Goal: Task Accomplishment & Management: Use online tool/utility

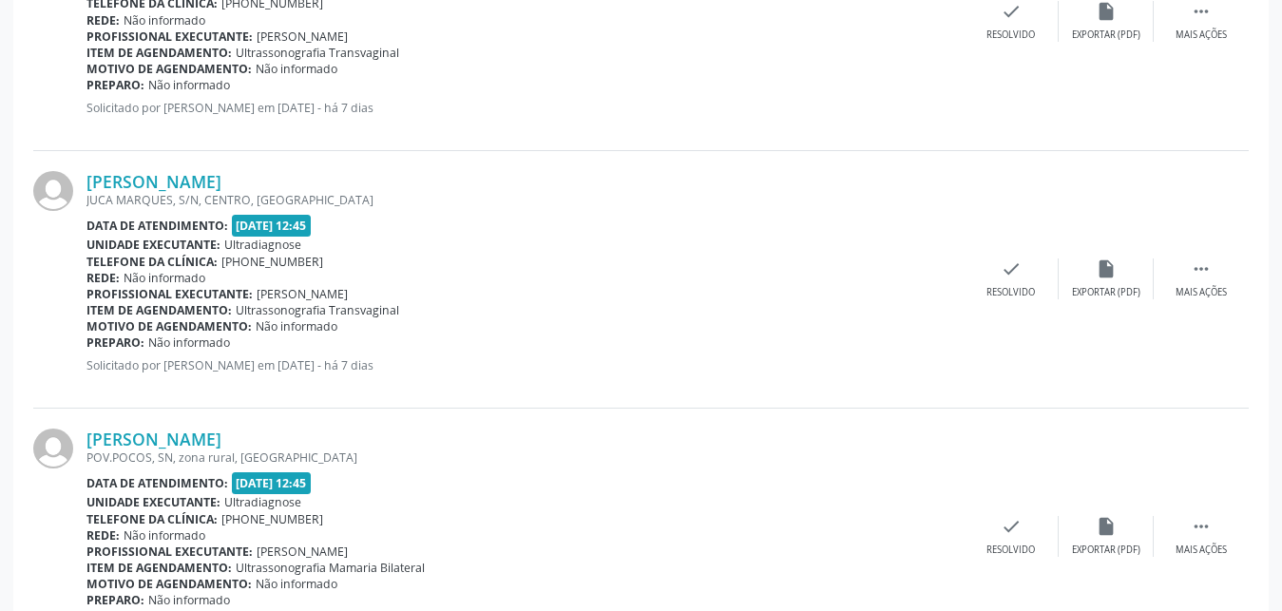
scroll to position [2739, 0]
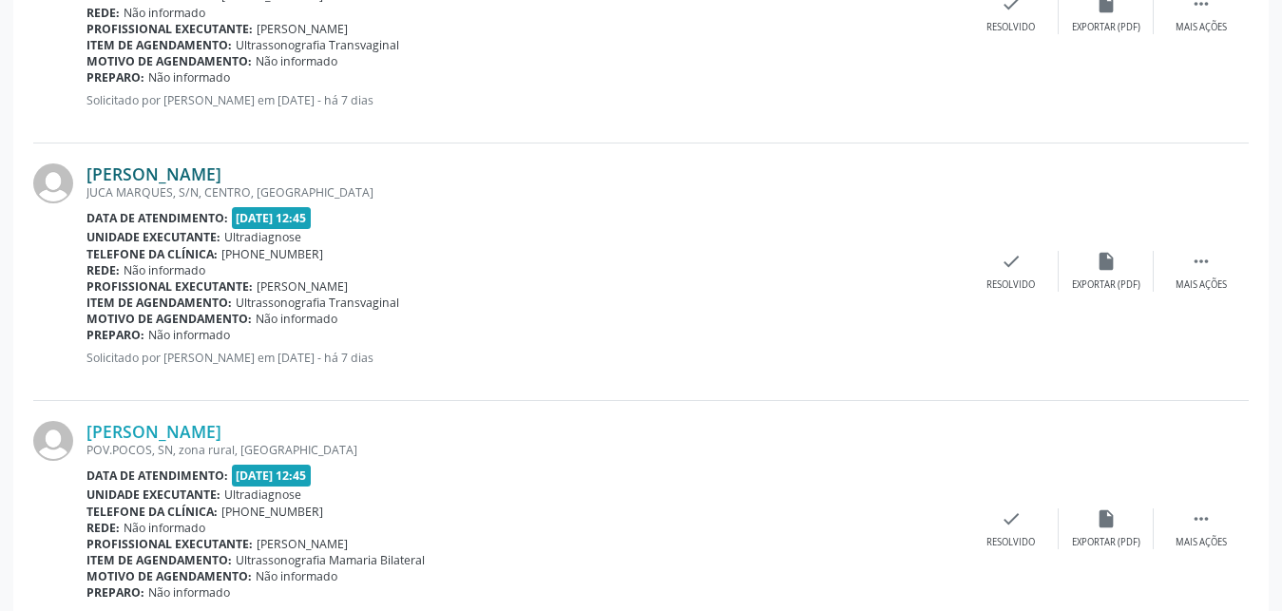
click at [181, 170] on link "[PERSON_NAME]" at bounding box center [153, 173] width 135 height 21
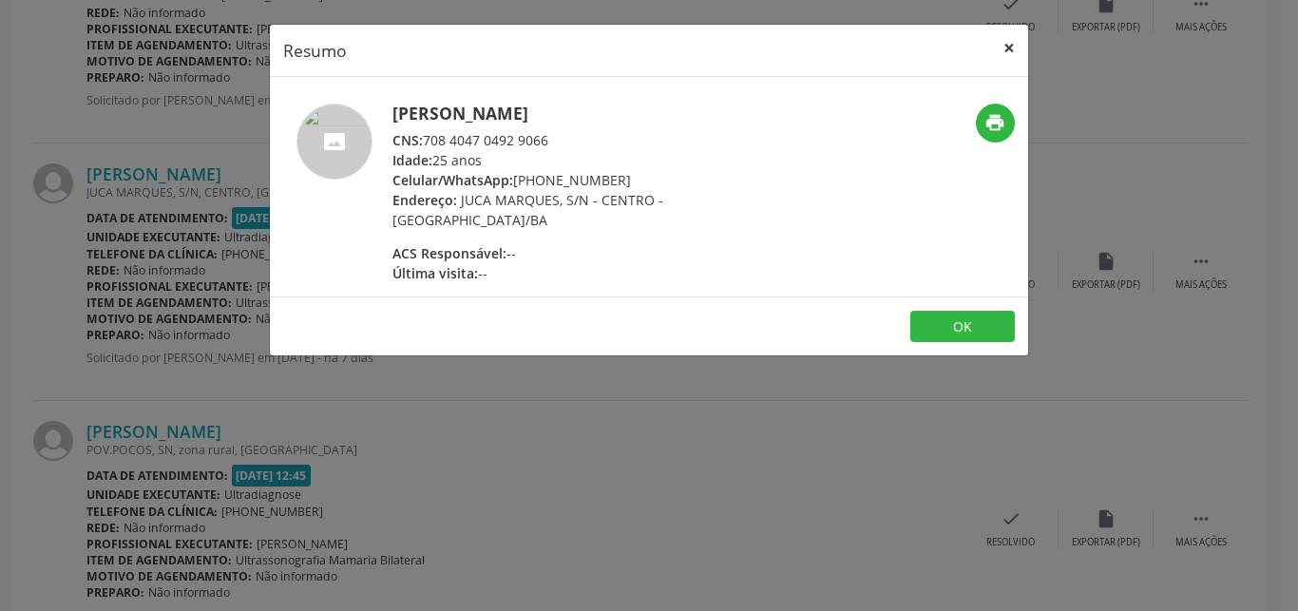
click at [1005, 49] on button "×" at bounding box center [1009, 48] width 38 height 47
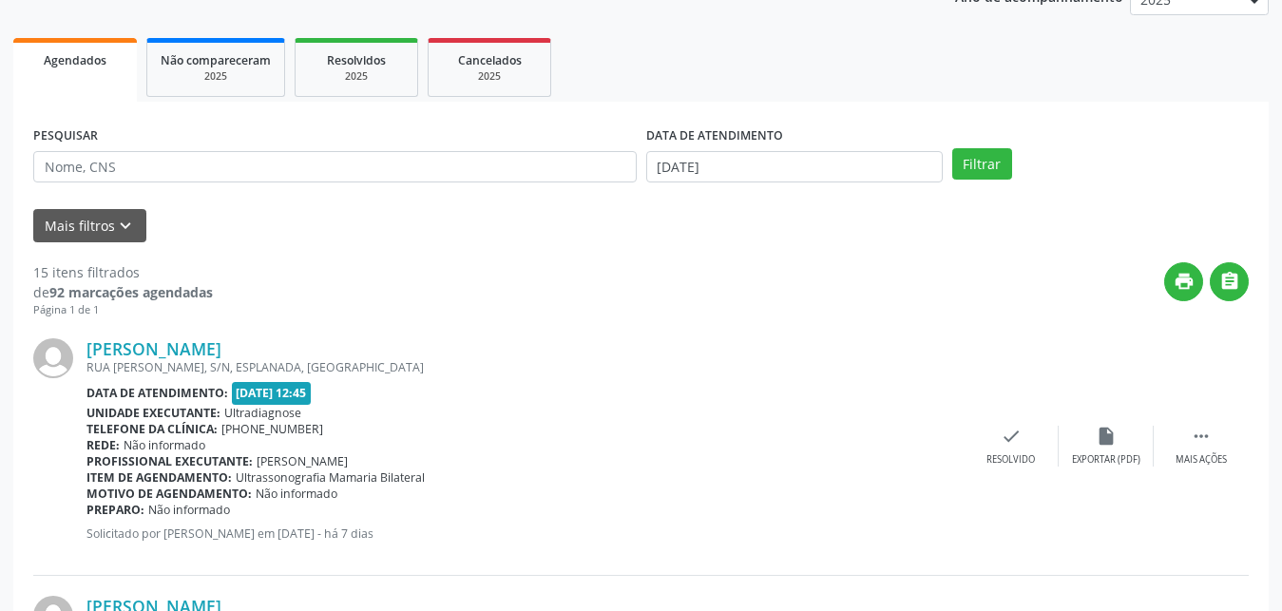
scroll to position [188, 0]
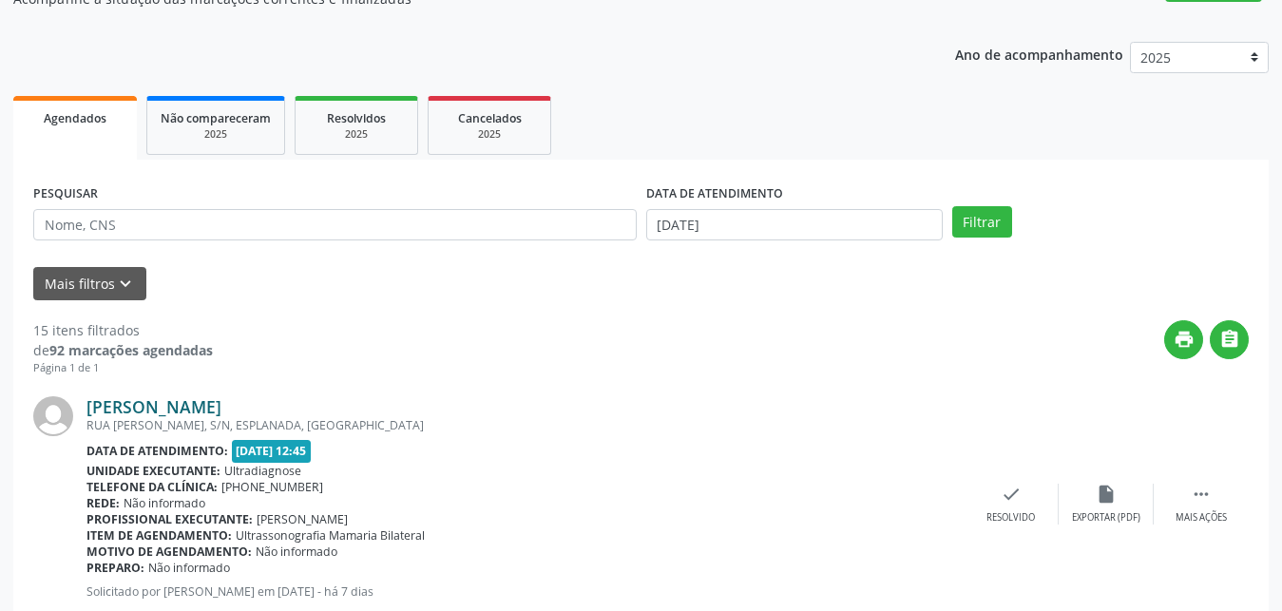
click at [161, 411] on link "[PERSON_NAME]" at bounding box center [153, 406] width 135 height 21
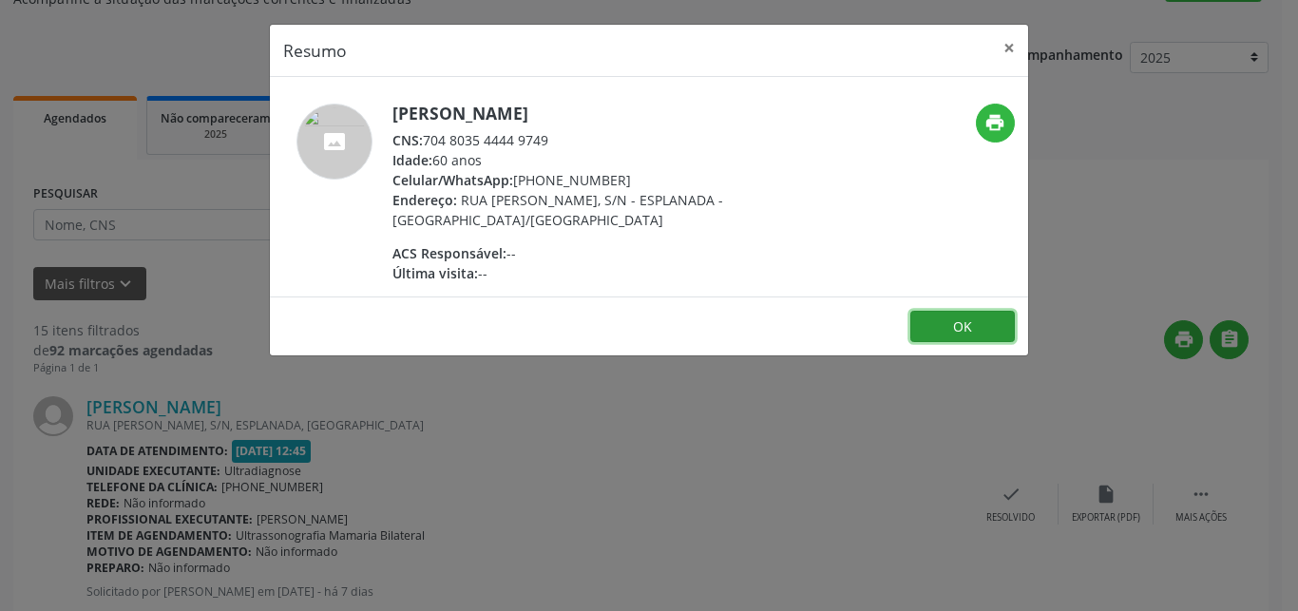
click at [969, 339] on button "OK" at bounding box center [962, 327] width 104 height 32
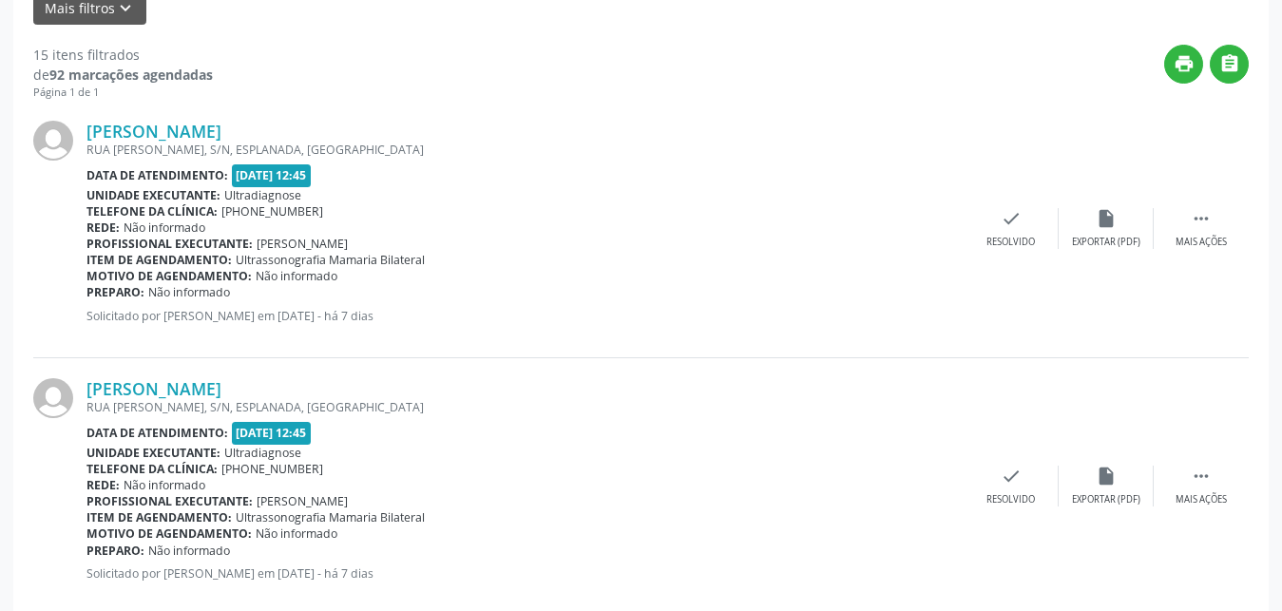
scroll to position [573, 0]
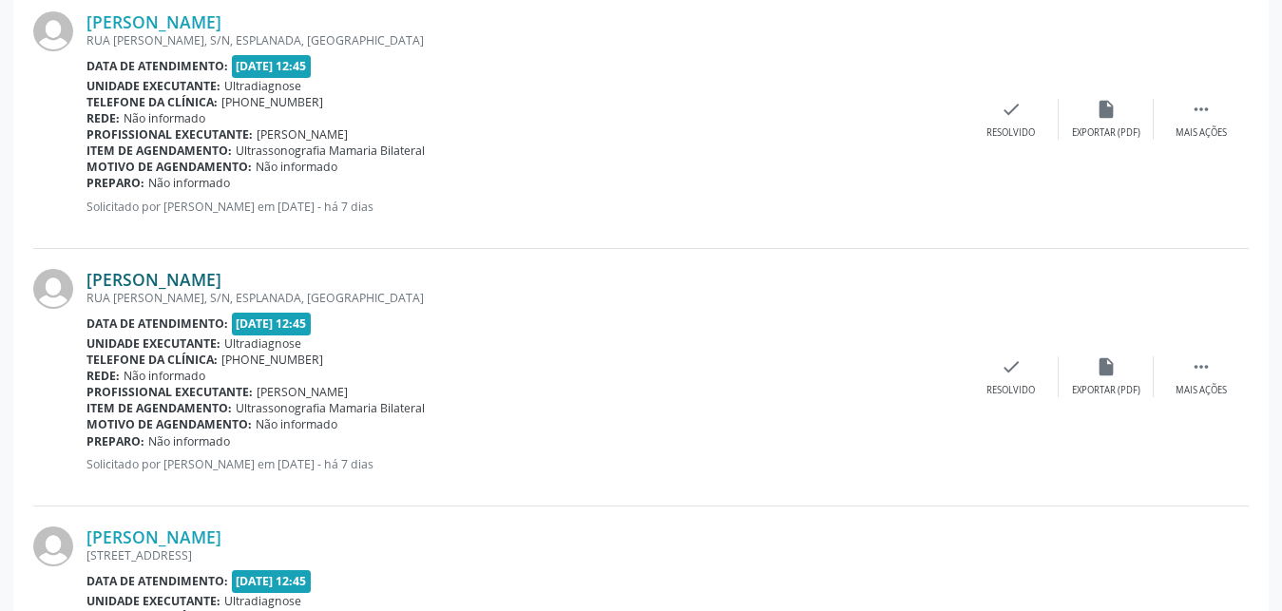
click at [221, 275] on link "[PERSON_NAME]" at bounding box center [153, 279] width 135 height 21
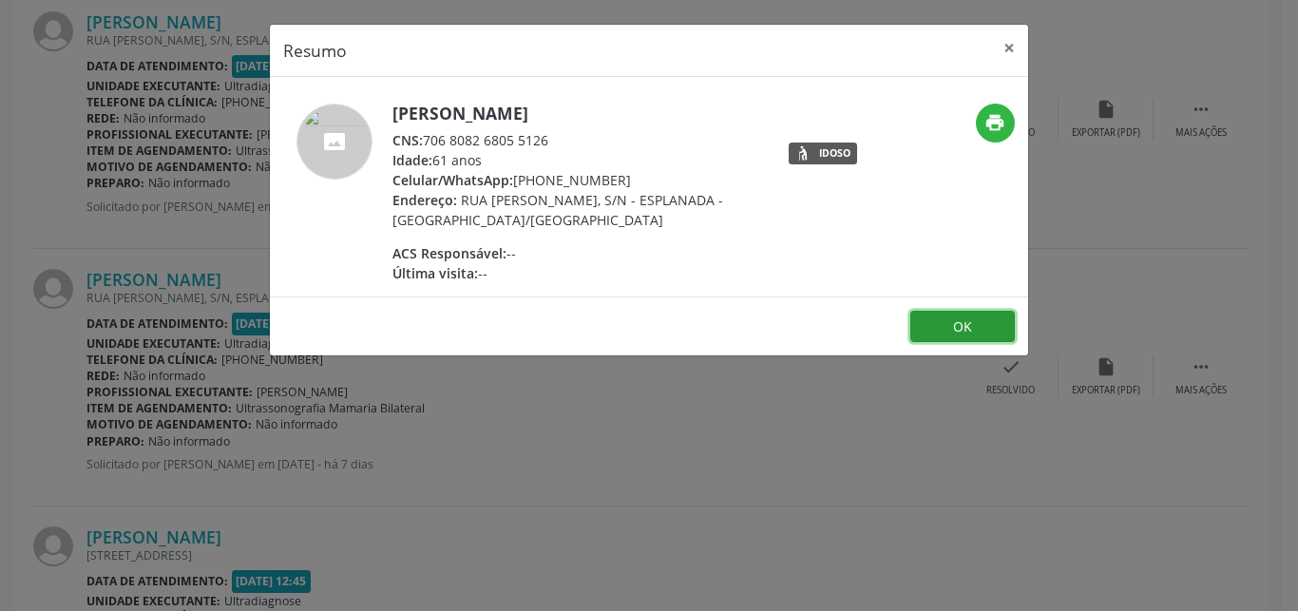
click at [968, 334] on button "OK" at bounding box center [962, 327] width 104 height 32
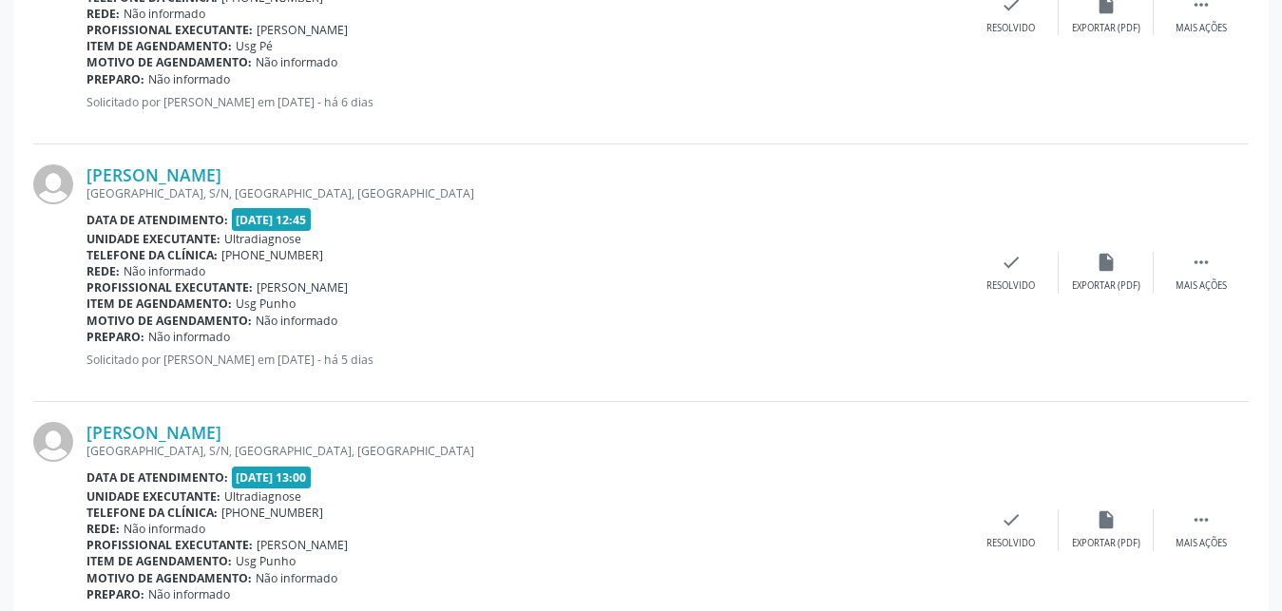
scroll to position [3847, 0]
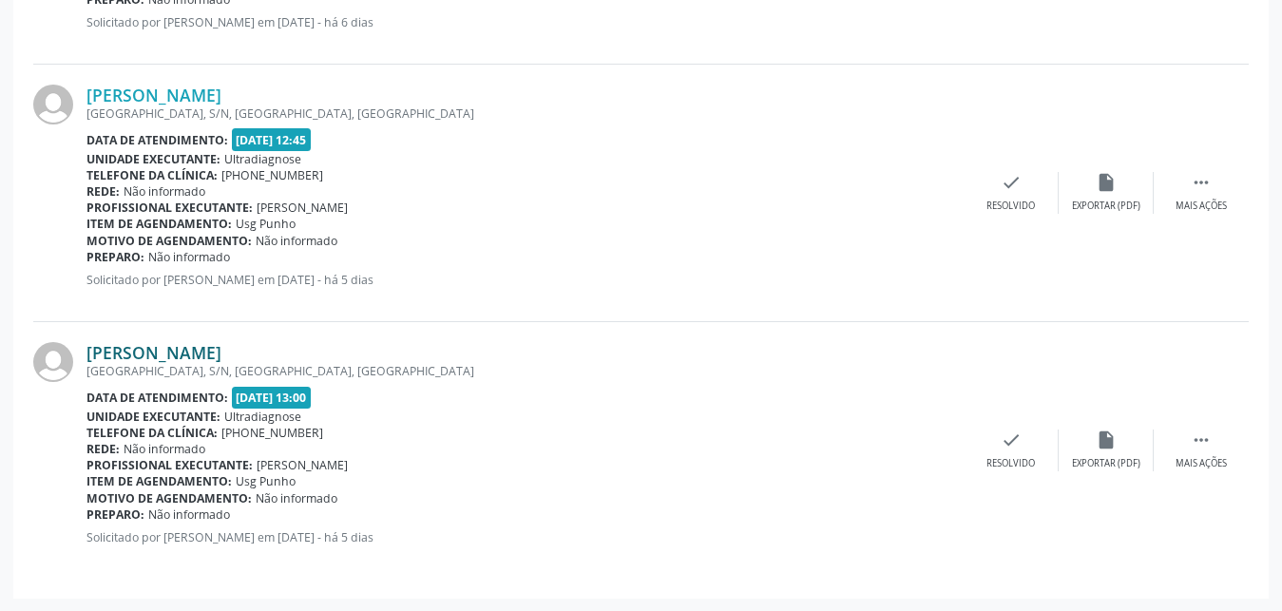
click at [127, 357] on link "[PERSON_NAME]" at bounding box center [153, 352] width 135 height 21
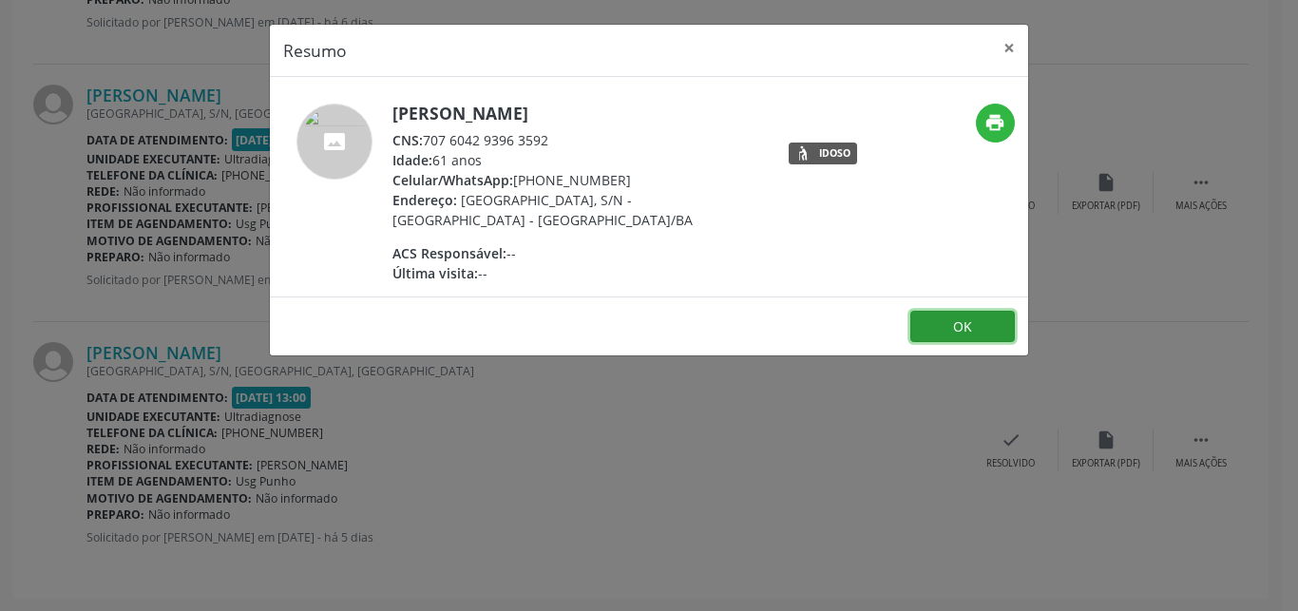
click at [941, 320] on button "OK" at bounding box center [962, 327] width 104 height 32
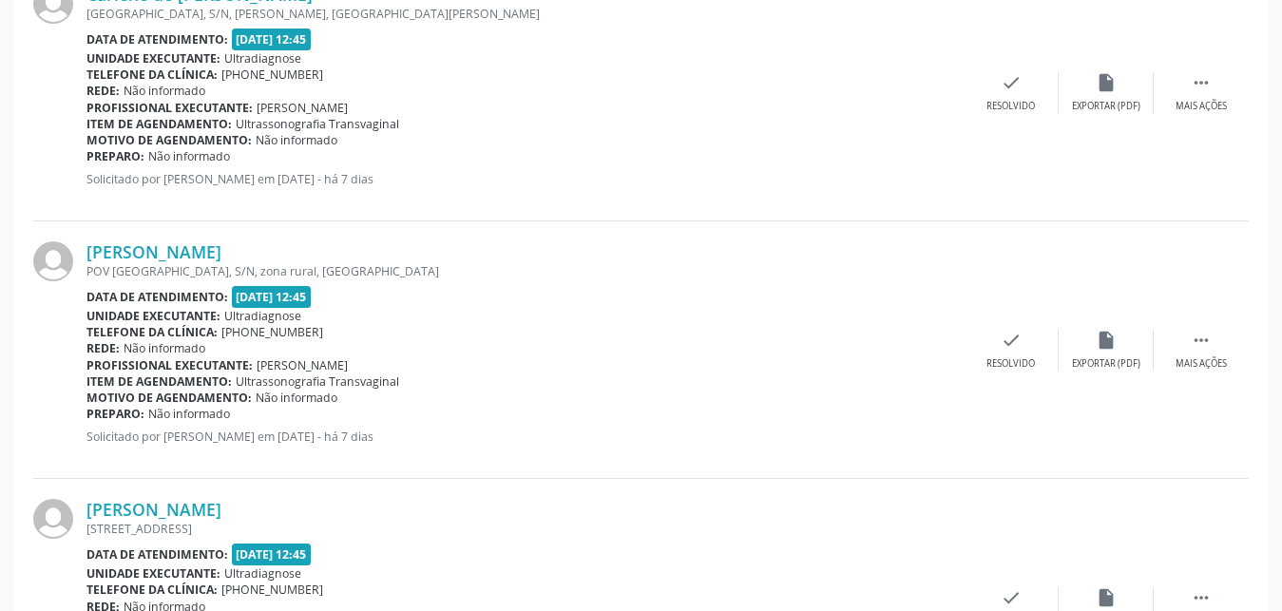
scroll to position [2000, 0]
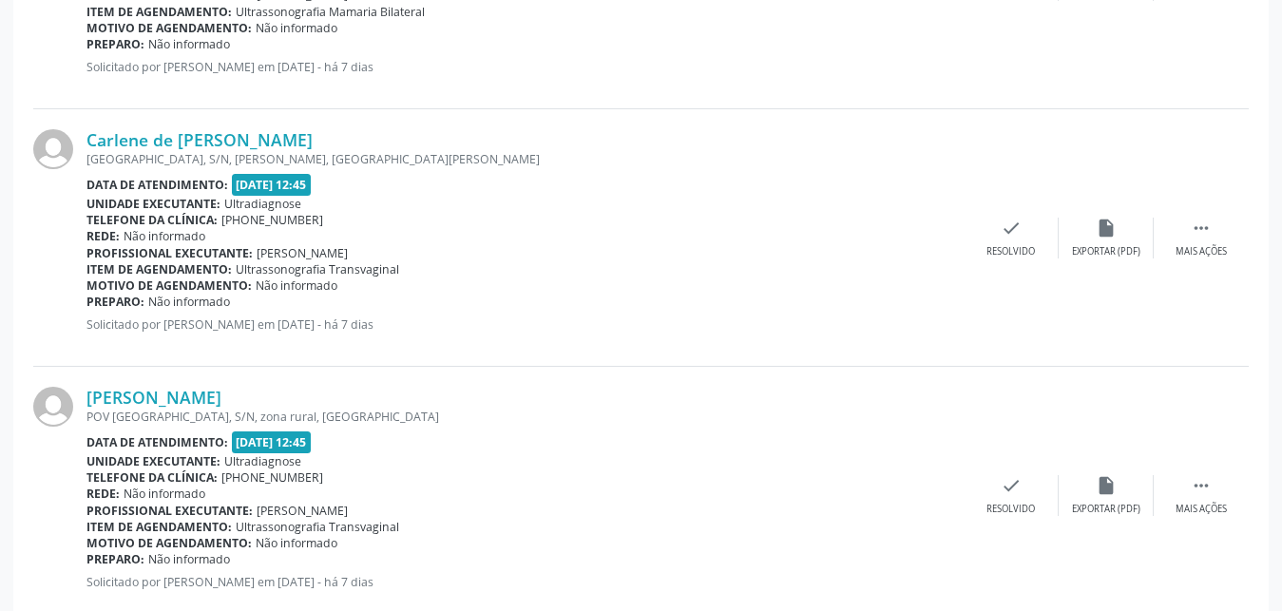
click at [133, 409] on div "POV [GEOGRAPHIC_DATA], S/N, zona rural, [GEOGRAPHIC_DATA]" at bounding box center [524, 416] width 877 height 16
click at [125, 402] on link "[PERSON_NAME]" at bounding box center [153, 397] width 135 height 21
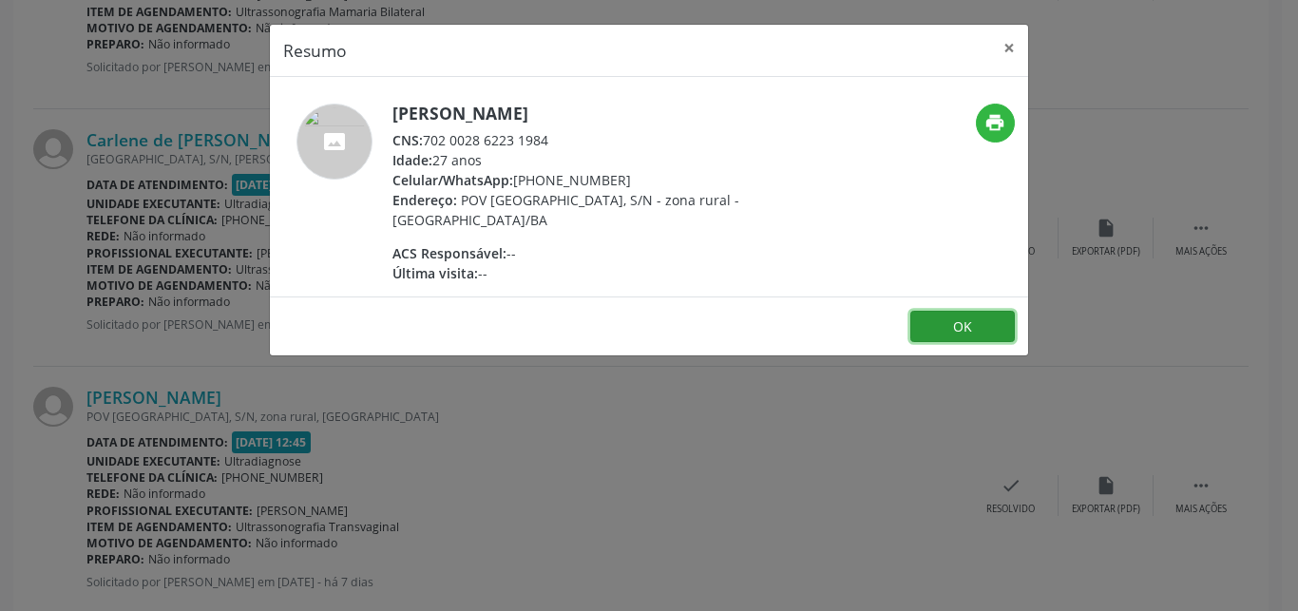
click at [920, 324] on button "OK" at bounding box center [962, 327] width 104 height 32
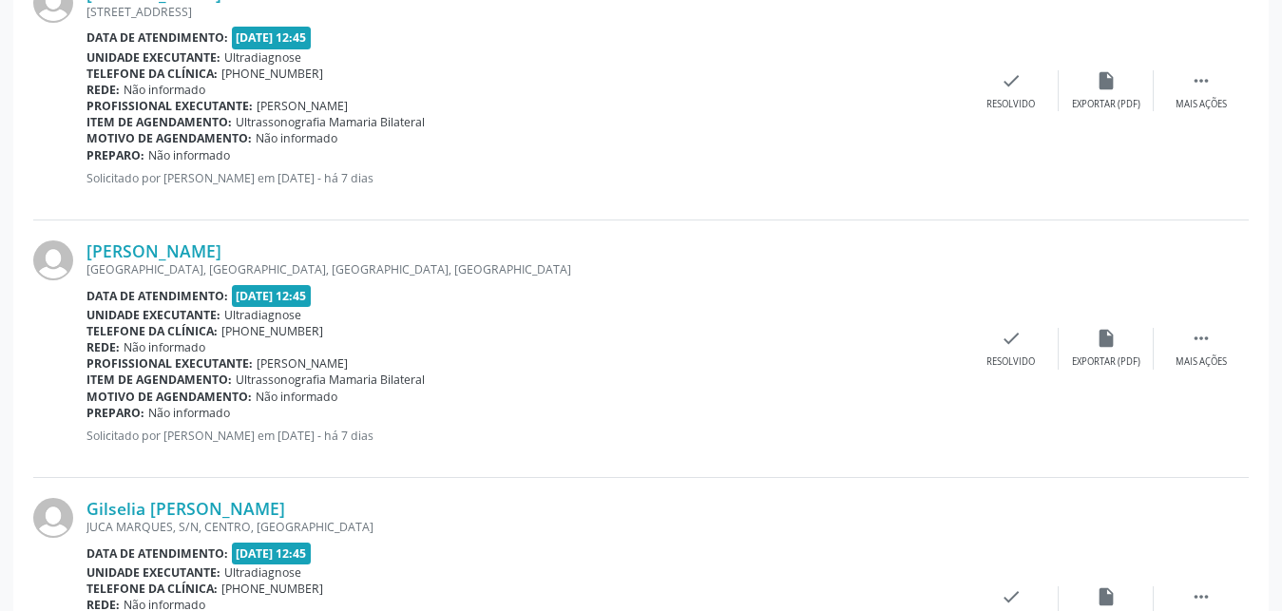
scroll to position [863, 0]
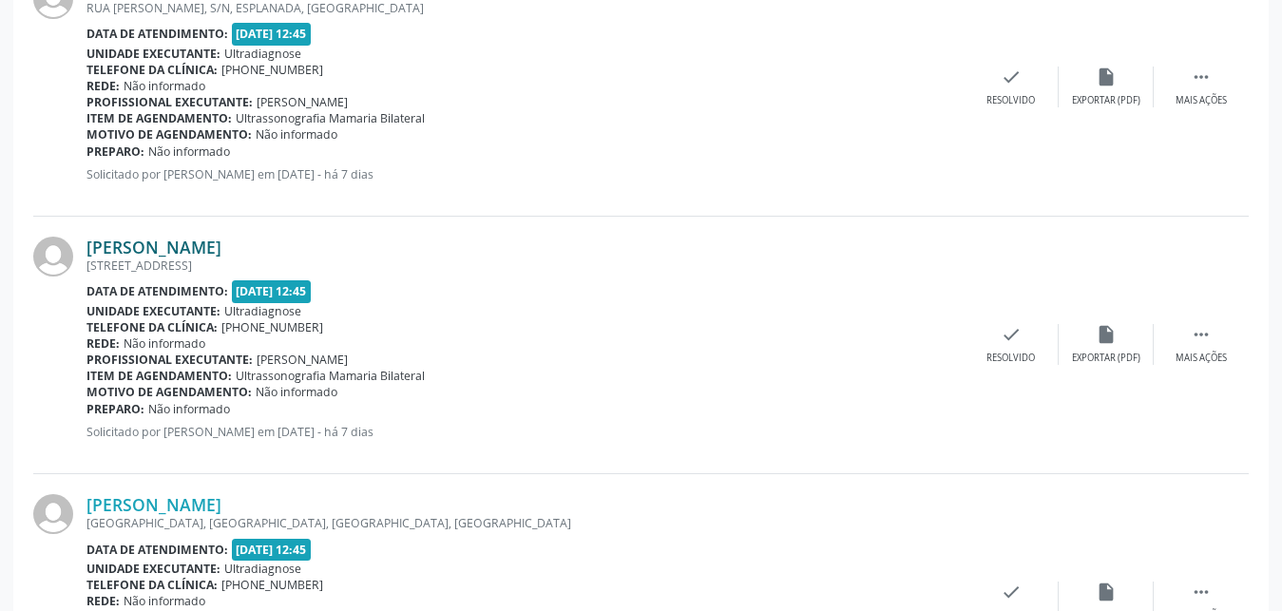
click at [166, 252] on link "[PERSON_NAME]" at bounding box center [153, 247] width 135 height 21
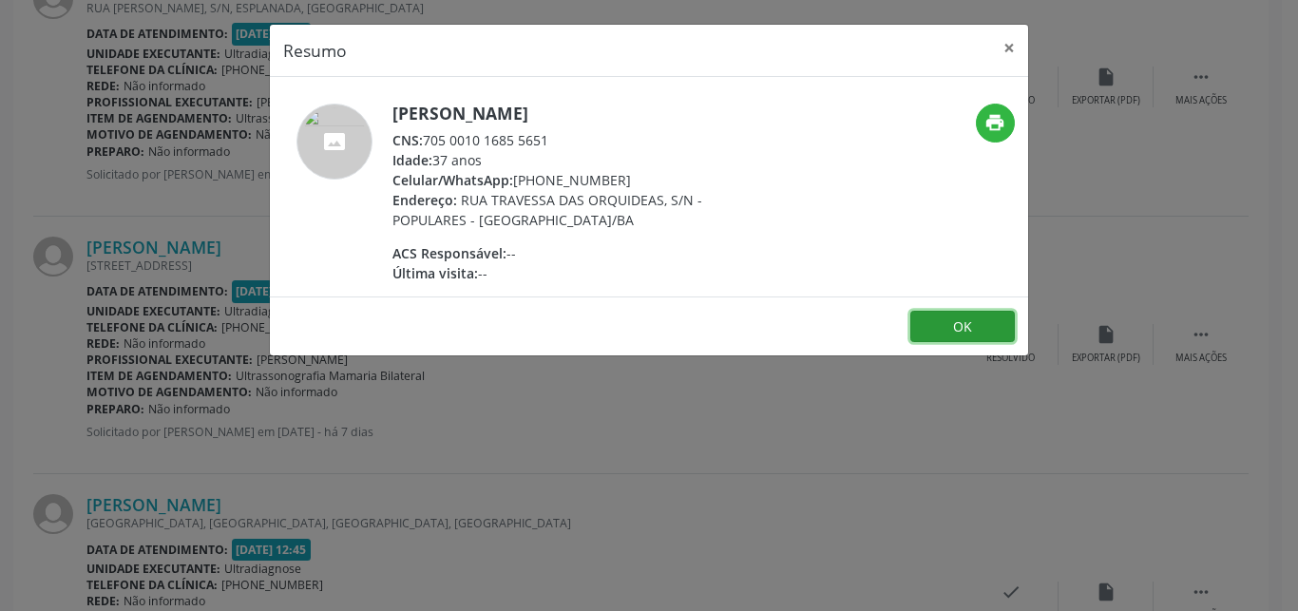
click at [970, 333] on button "OK" at bounding box center [962, 327] width 104 height 32
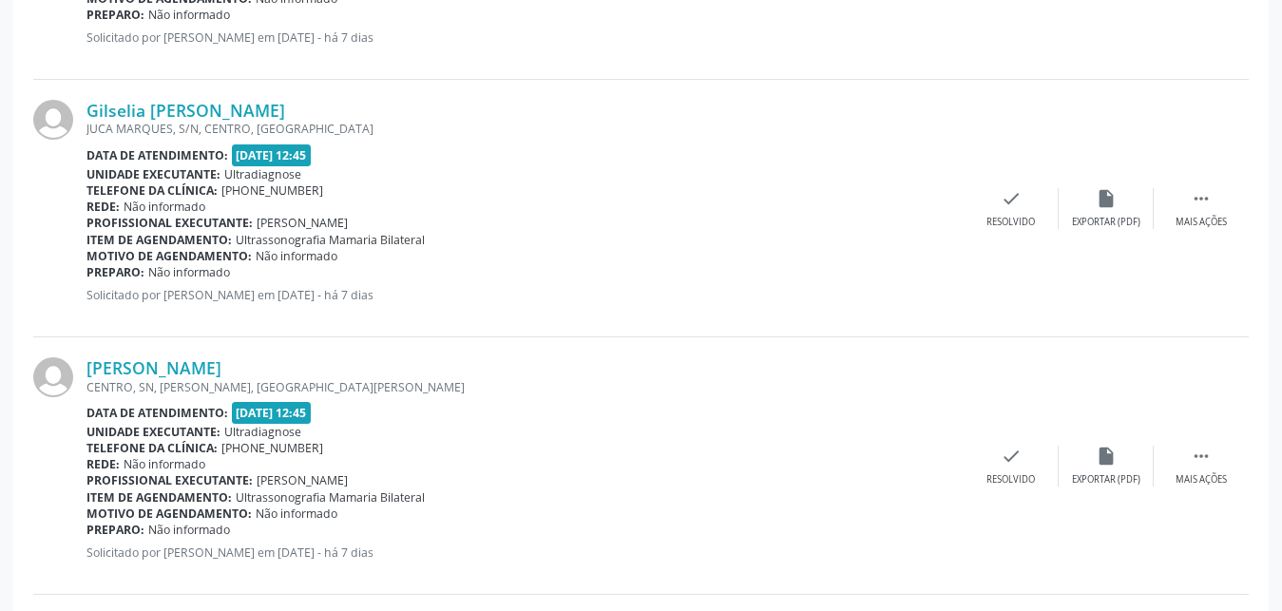
scroll to position [1507, 0]
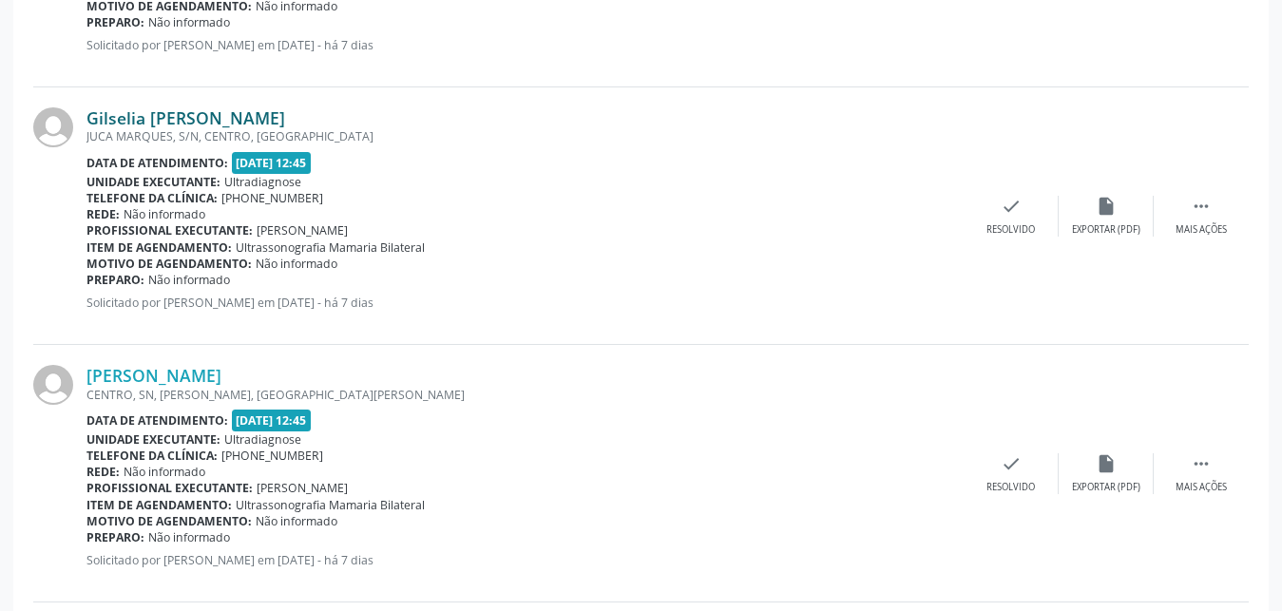
click at [129, 122] on link "Gilselia [PERSON_NAME]" at bounding box center [185, 117] width 199 height 21
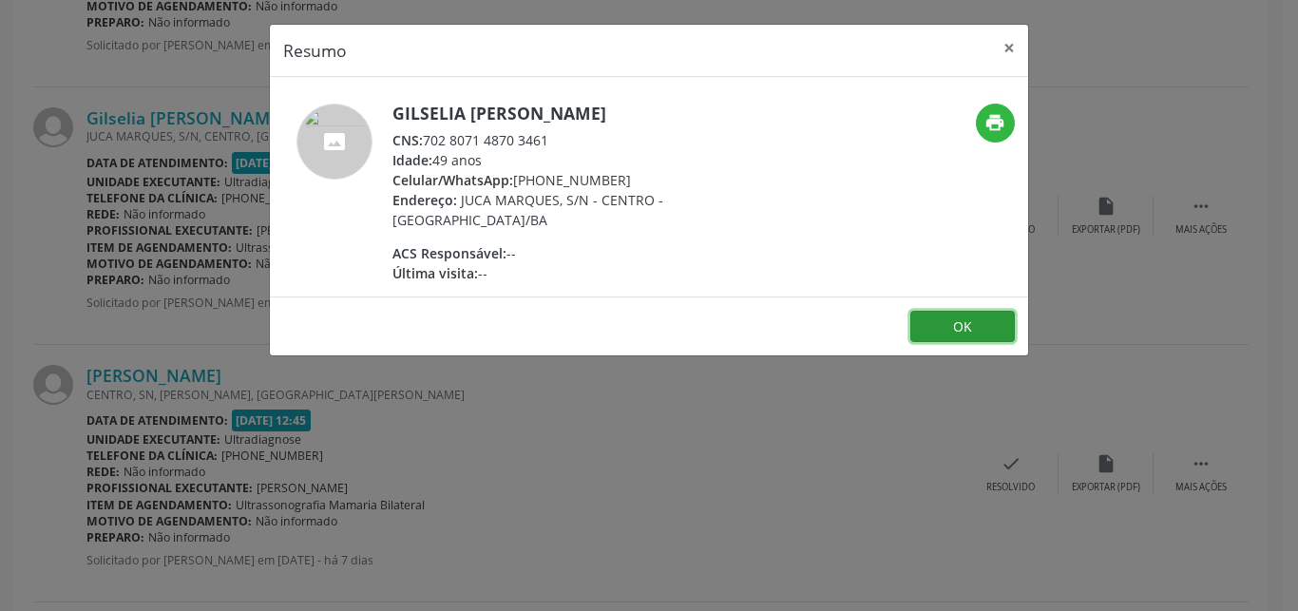
click at [962, 319] on button "OK" at bounding box center [962, 327] width 104 height 32
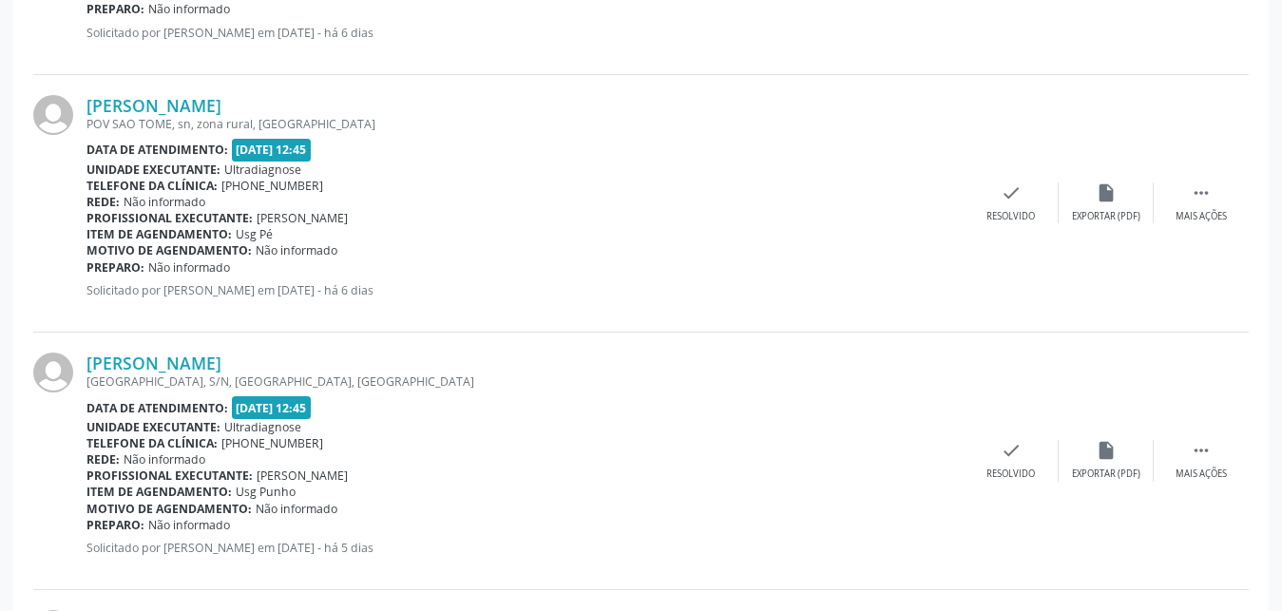
scroll to position [3637, 0]
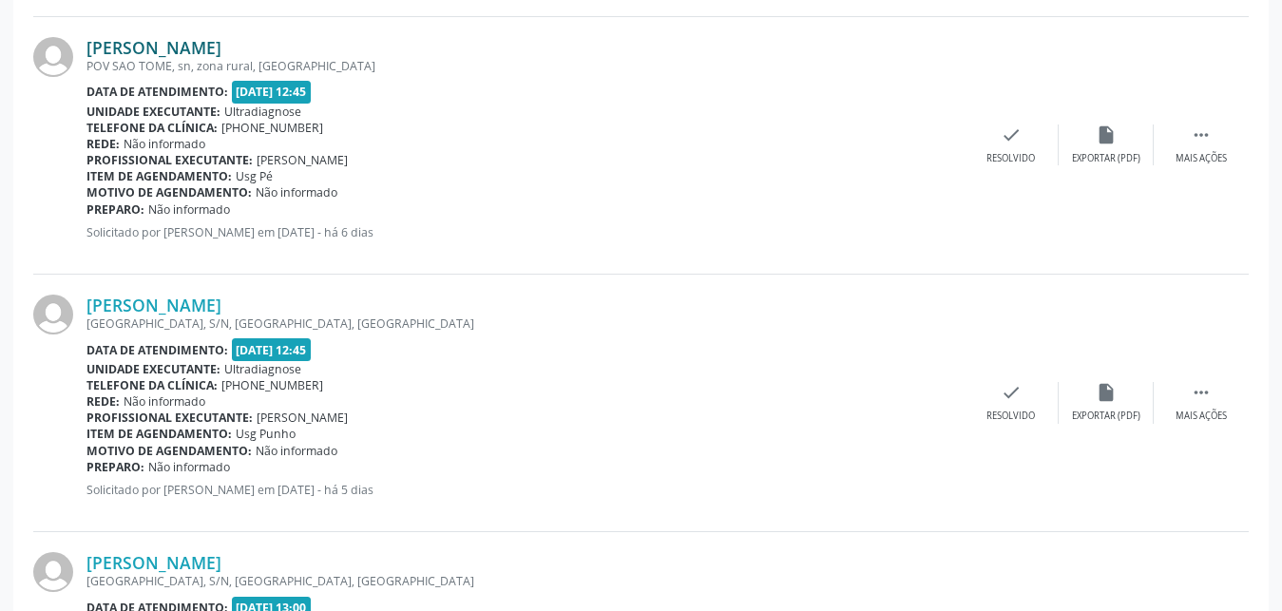
click at [119, 55] on link "[PERSON_NAME]" at bounding box center [153, 47] width 135 height 21
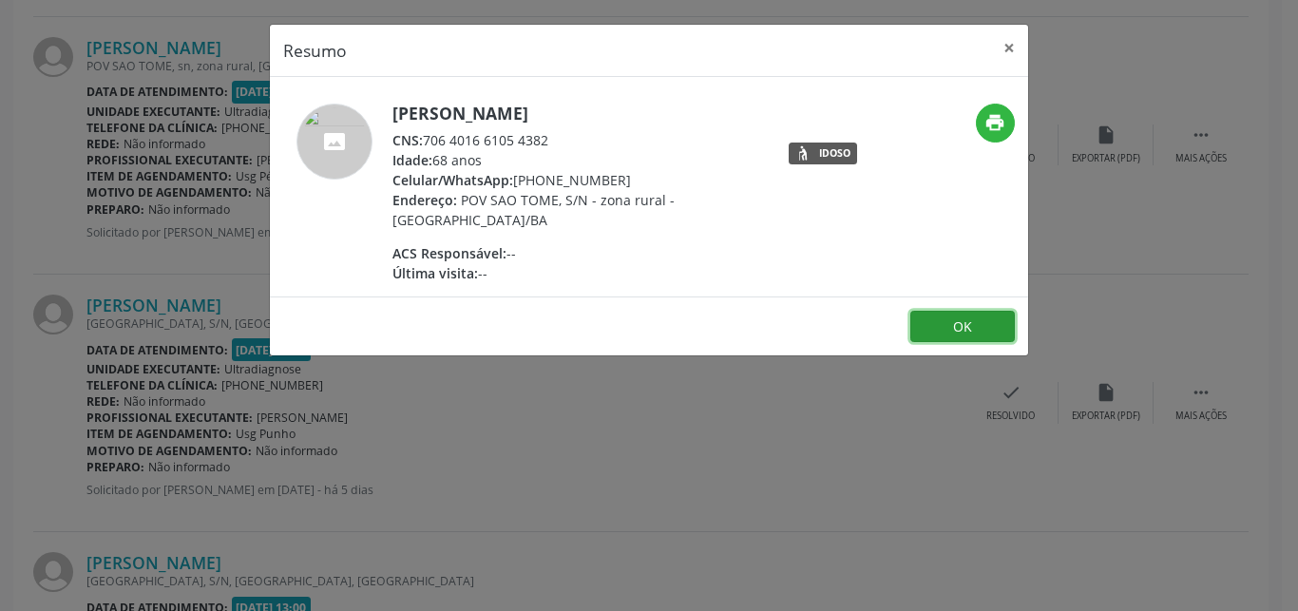
click at [968, 319] on button "OK" at bounding box center [962, 327] width 104 height 32
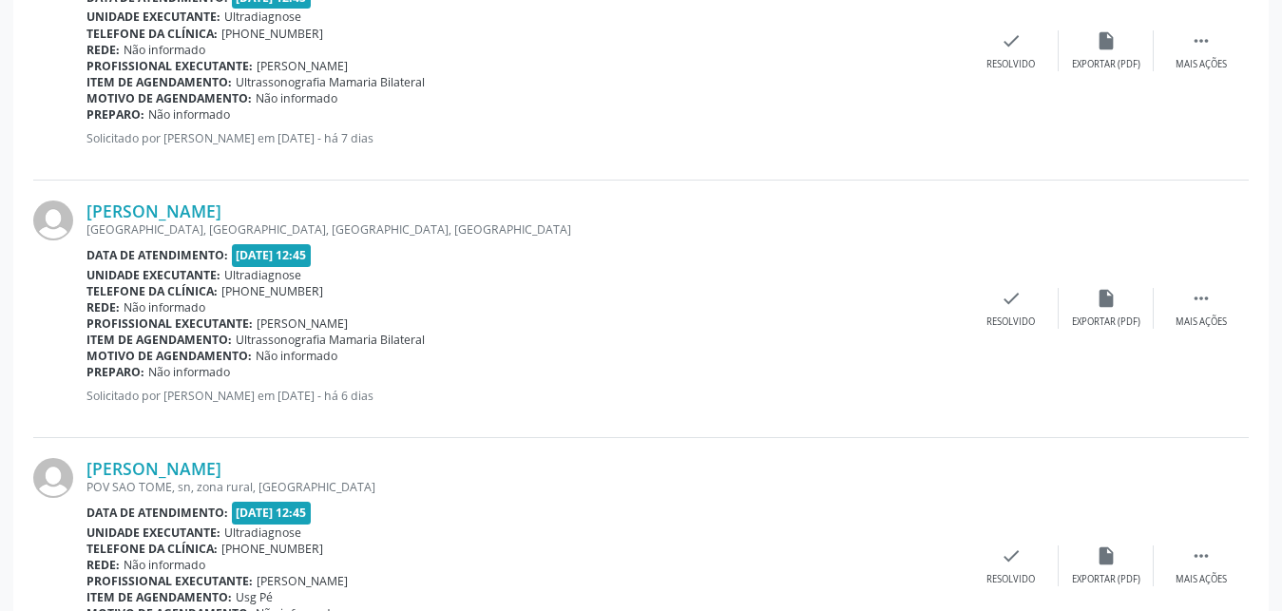
scroll to position [3202, 0]
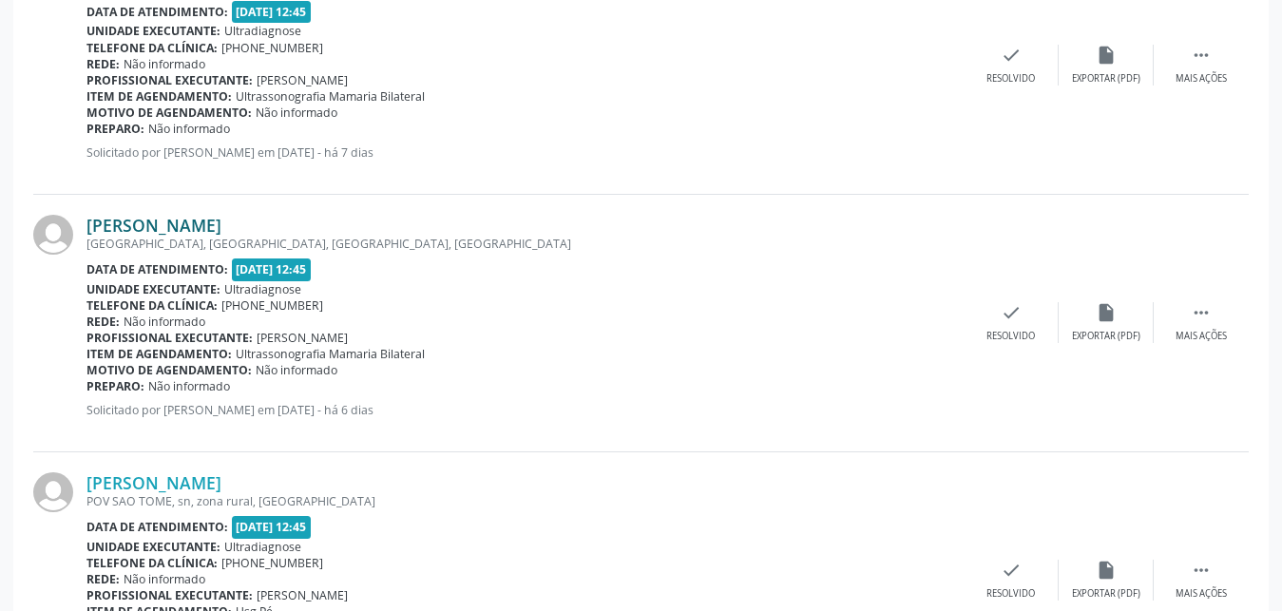
click at [159, 222] on link "[PERSON_NAME]" at bounding box center [153, 225] width 135 height 21
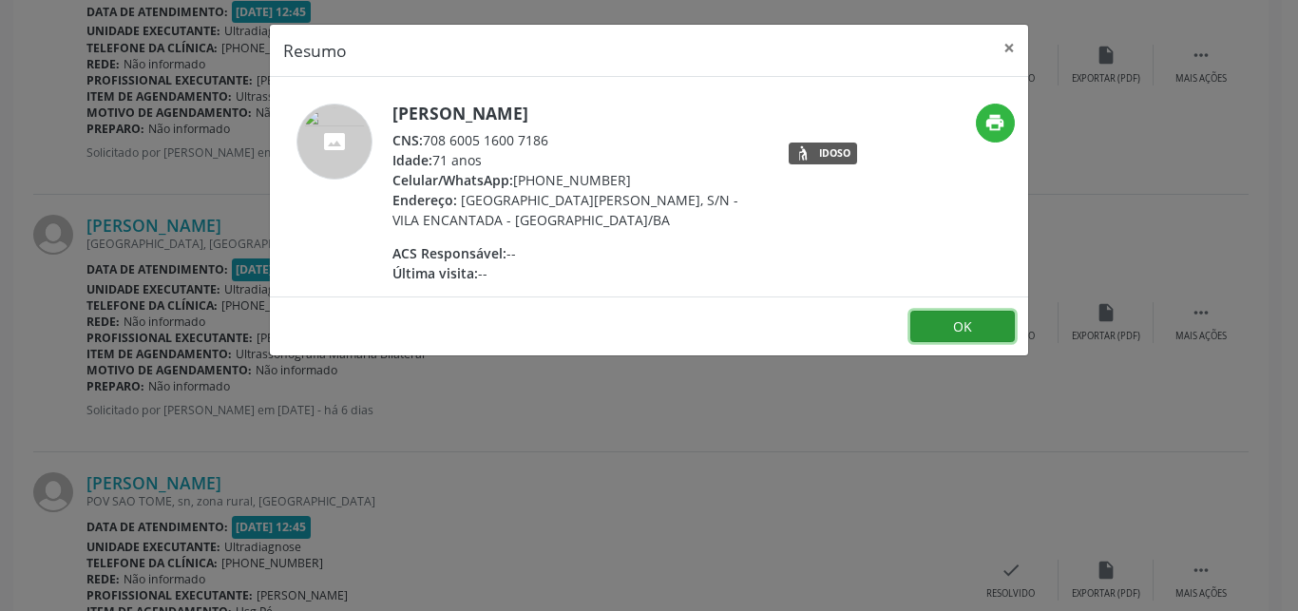
click at [1000, 319] on button "OK" at bounding box center [962, 327] width 104 height 32
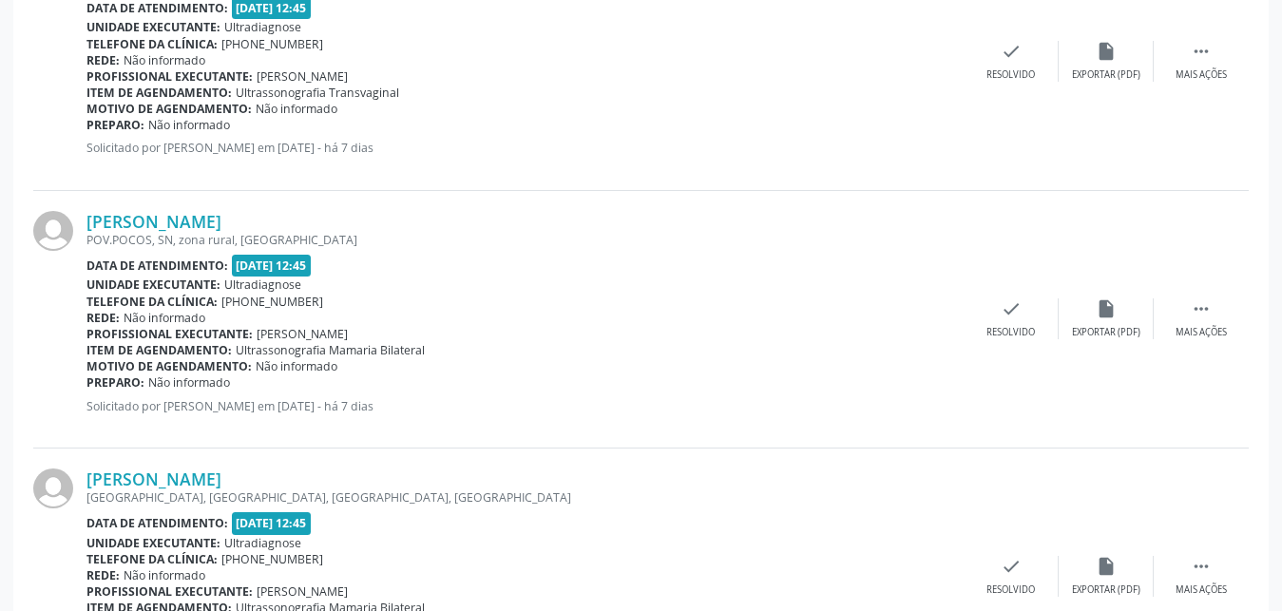
scroll to position [2942, 0]
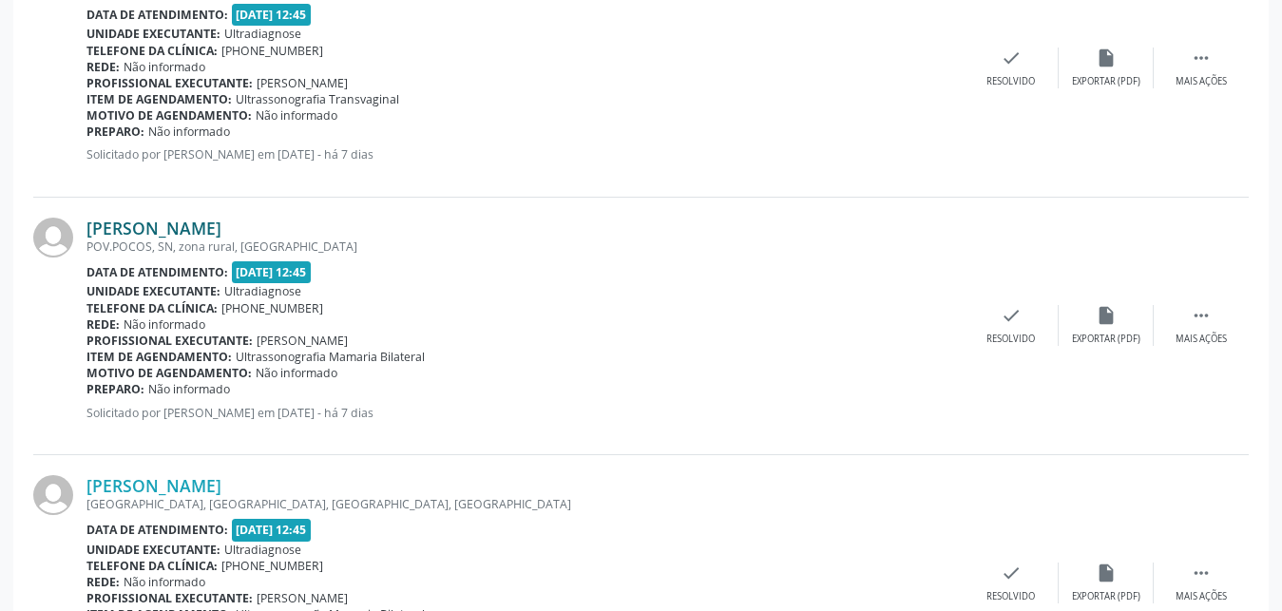
click at [141, 232] on link "[PERSON_NAME]" at bounding box center [153, 228] width 135 height 21
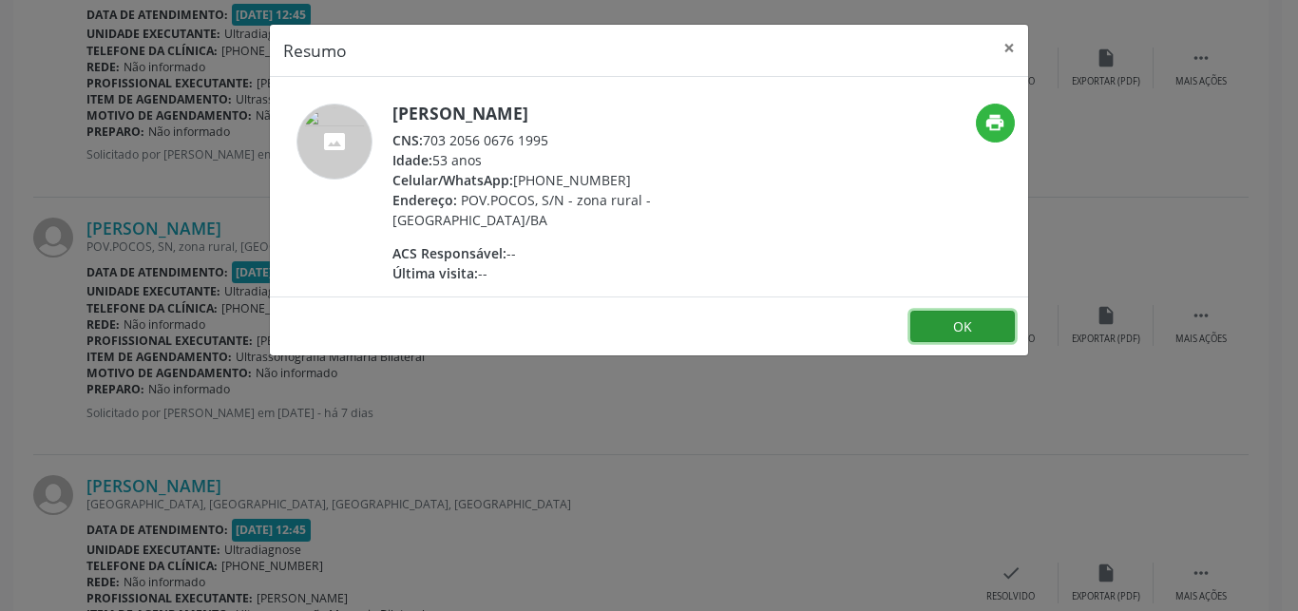
click at [953, 317] on button "OK" at bounding box center [962, 327] width 104 height 32
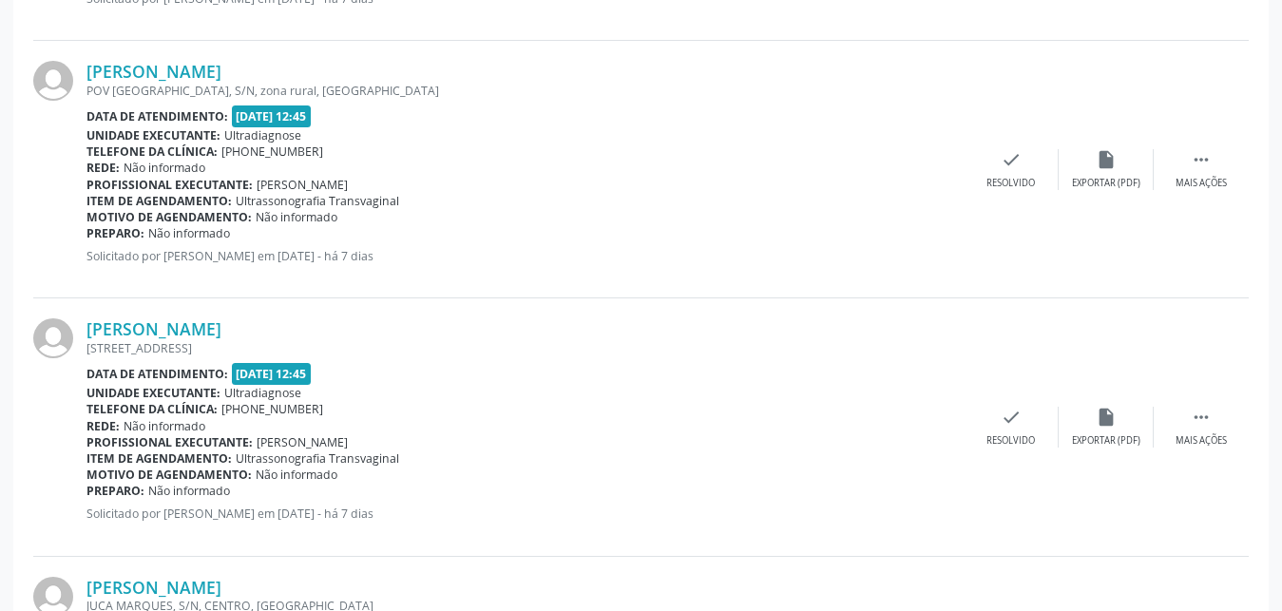
scroll to position [2355, 0]
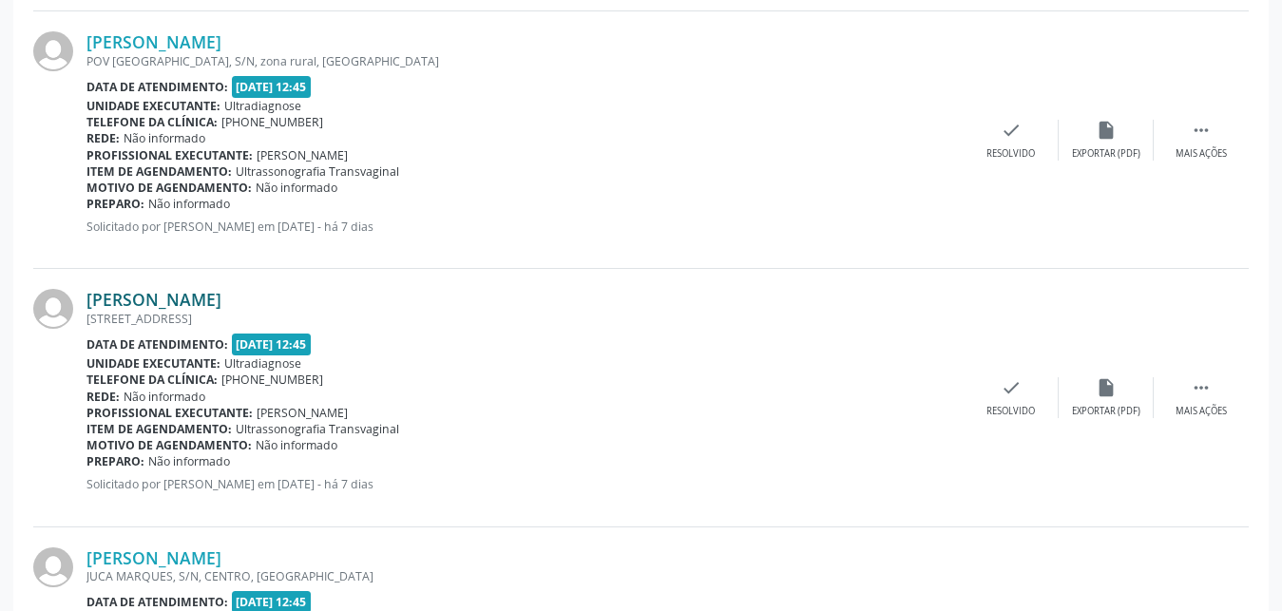
click at [129, 301] on link "[PERSON_NAME]" at bounding box center [153, 299] width 135 height 21
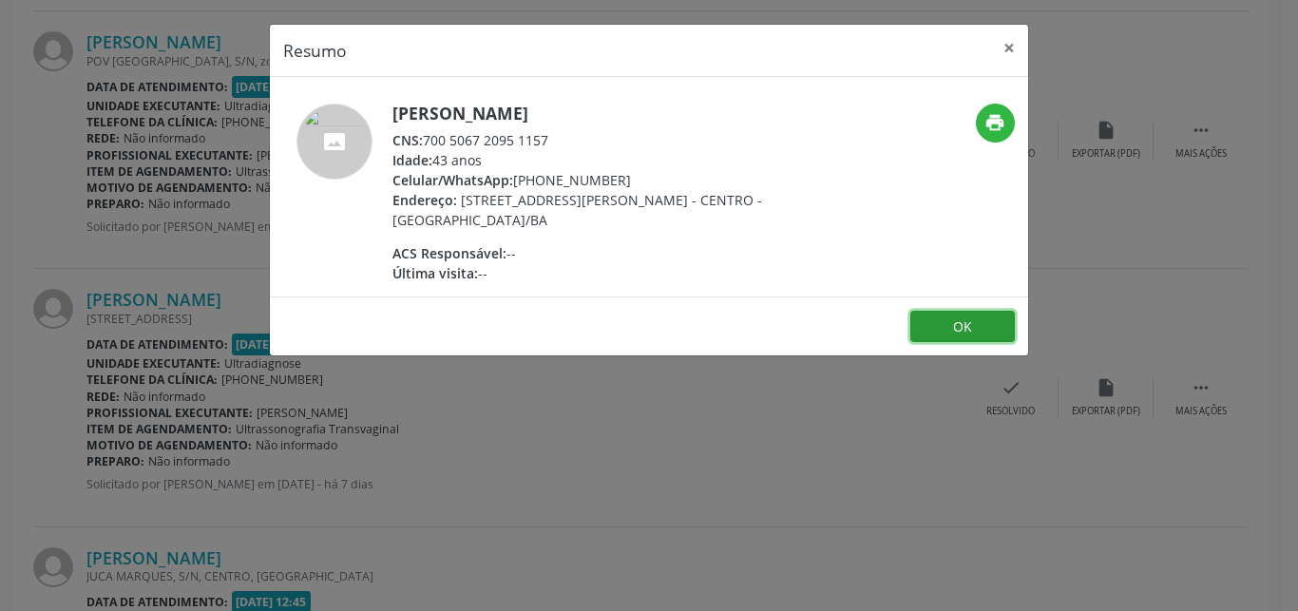
click at [937, 330] on button "OK" at bounding box center [962, 327] width 104 height 32
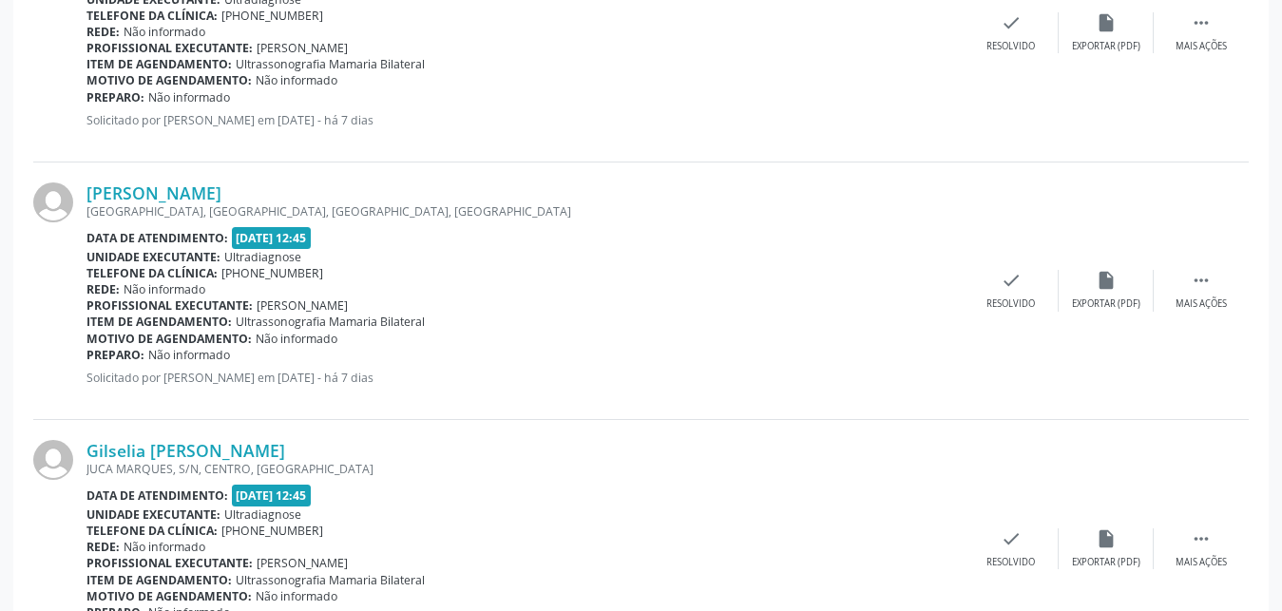
scroll to position [1094, 0]
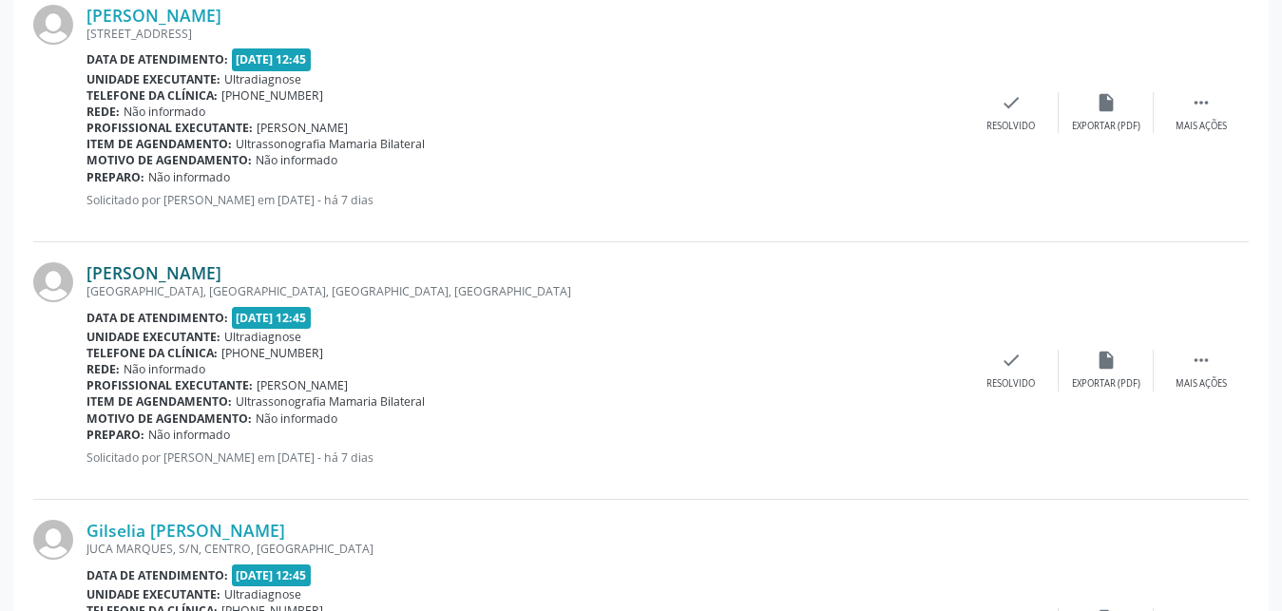
click at [148, 273] on link "[PERSON_NAME]" at bounding box center [153, 272] width 135 height 21
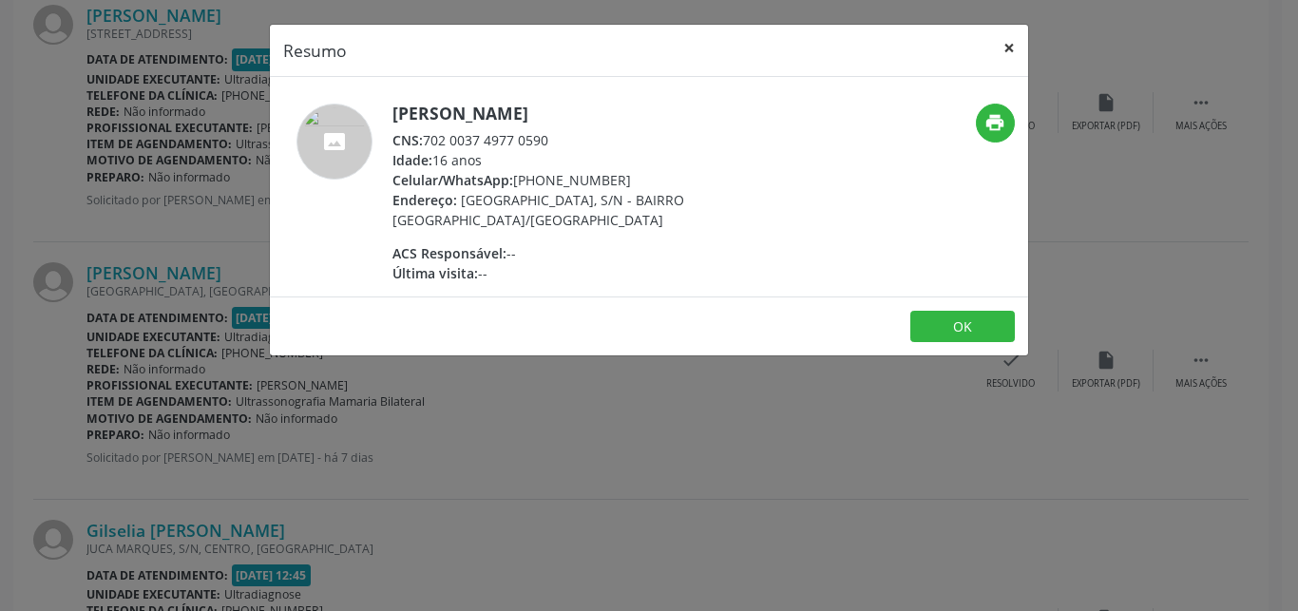
click at [1003, 52] on button "×" at bounding box center [1009, 48] width 38 height 47
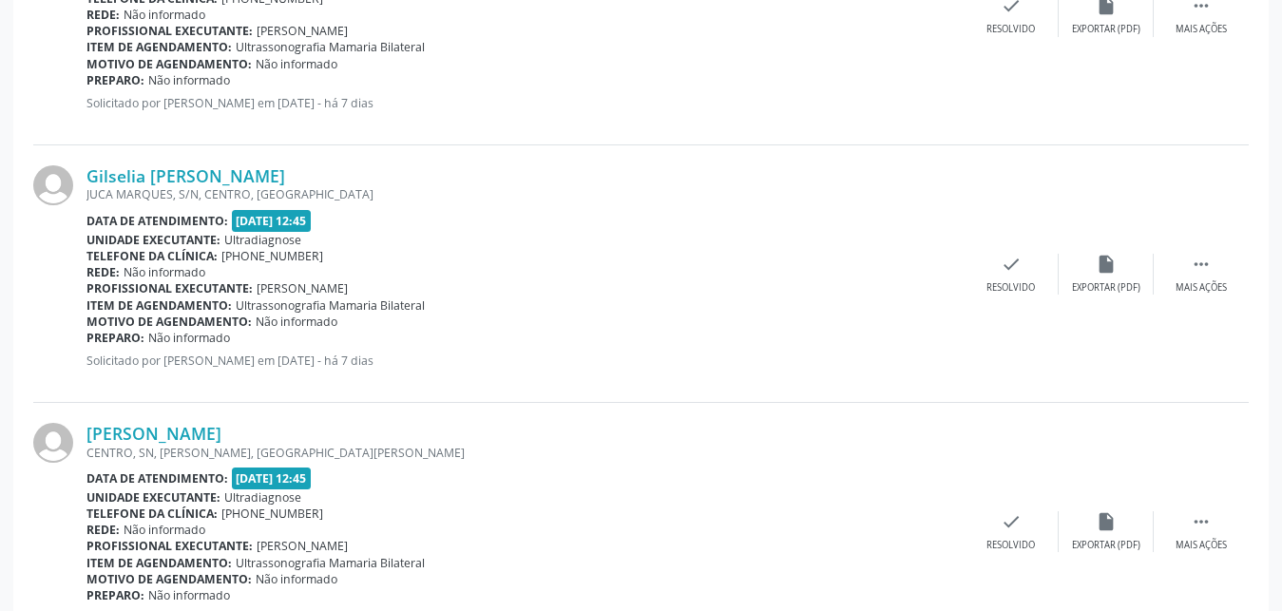
scroll to position [1550, 0]
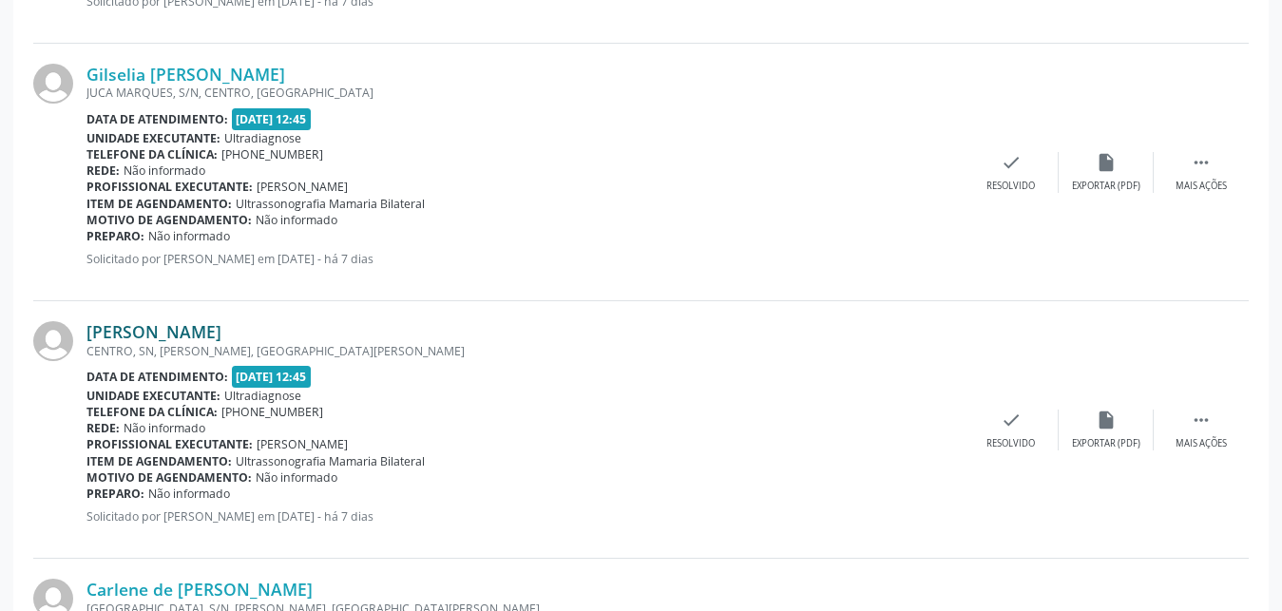
click at [221, 331] on link "[PERSON_NAME]" at bounding box center [153, 331] width 135 height 21
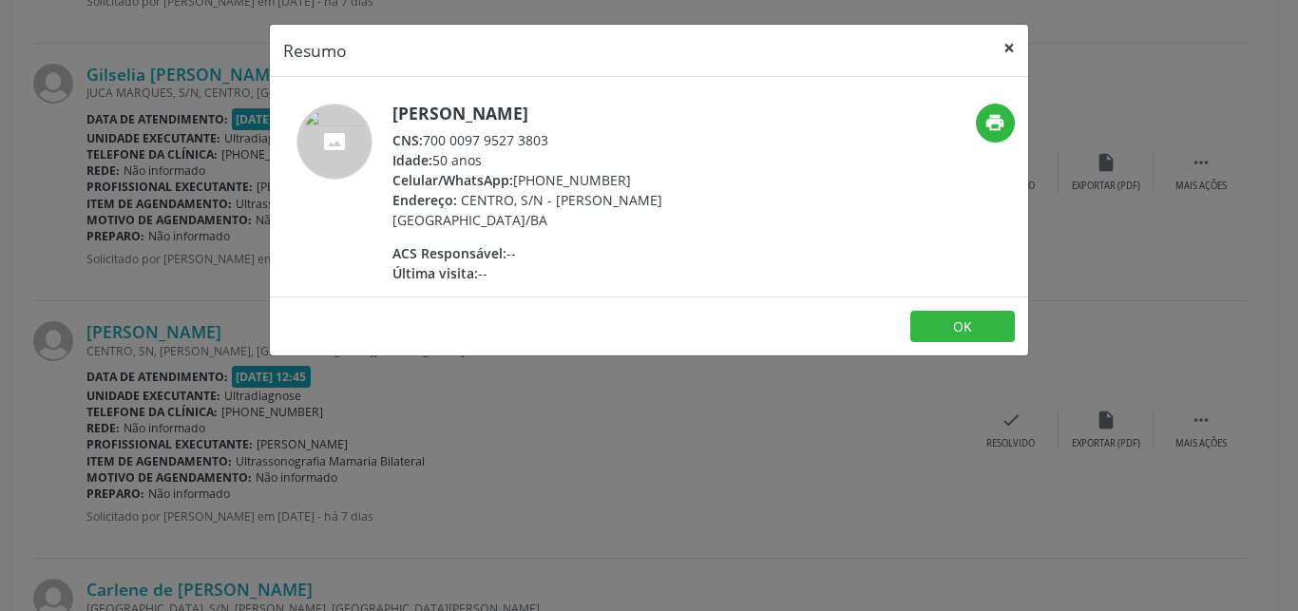
click at [1012, 65] on button "×" at bounding box center [1009, 48] width 38 height 47
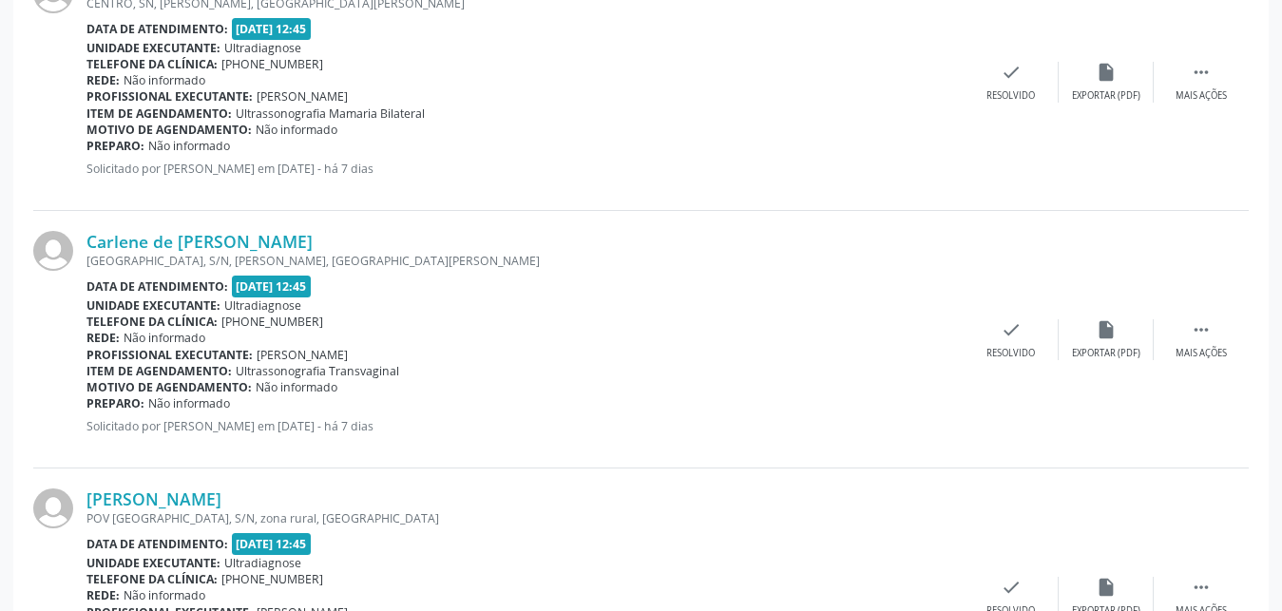
scroll to position [1913, 0]
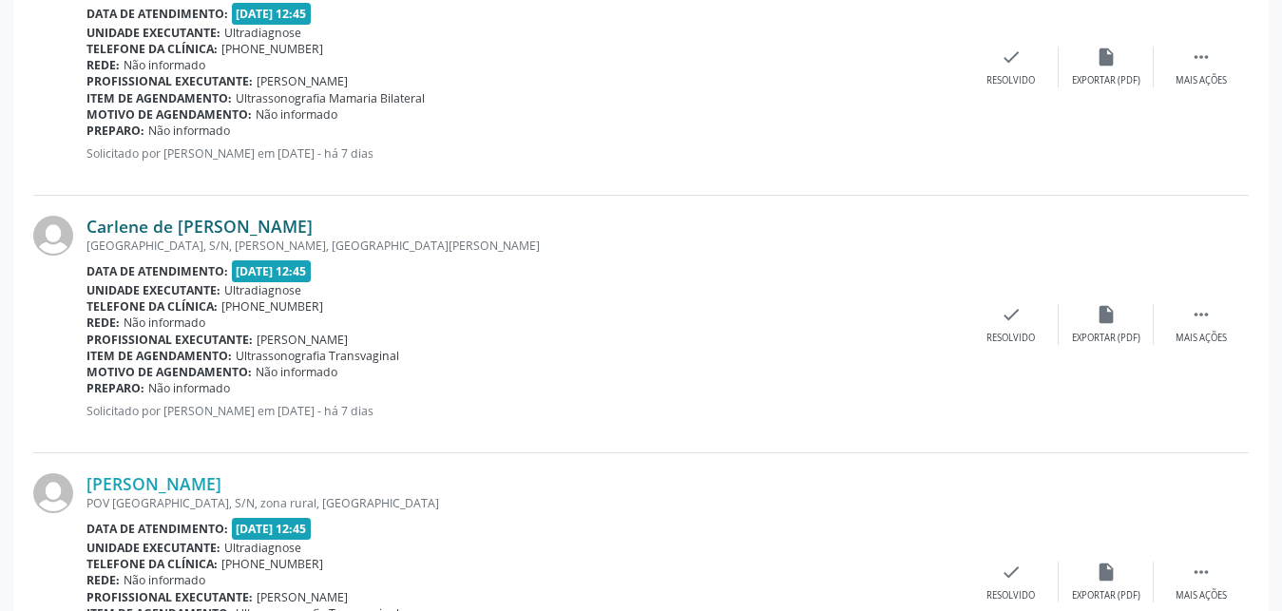
click at [188, 234] on link "Carlene de [PERSON_NAME]" at bounding box center [199, 226] width 226 height 21
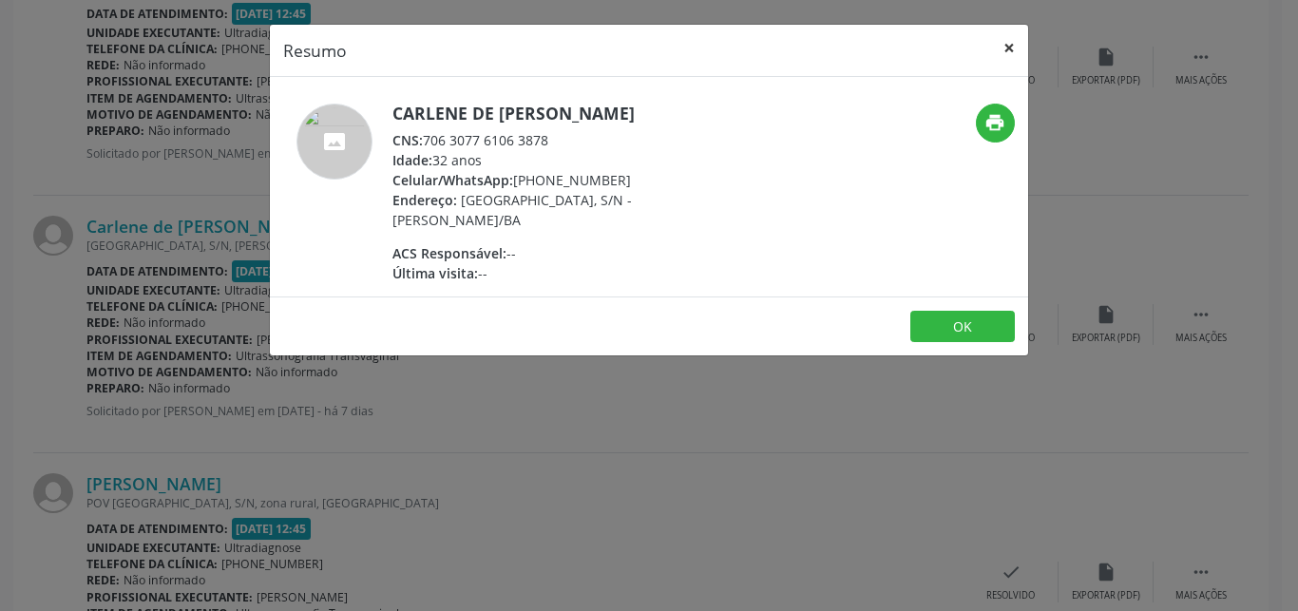
click at [1007, 46] on button "×" at bounding box center [1009, 48] width 38 height 47
